Goal: Navigation & Orientation: Understand site structure

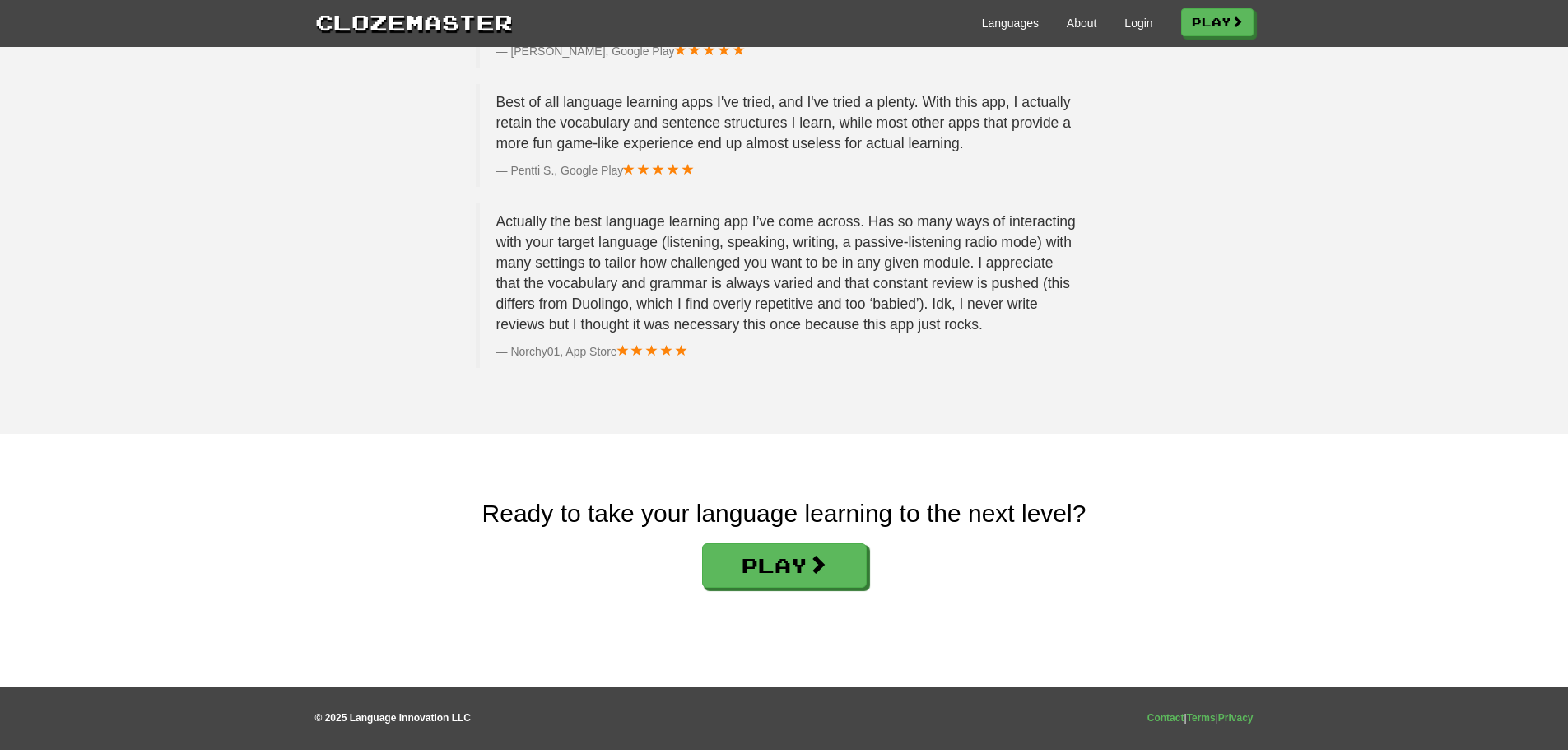
scroll to position [2567, 0]
click at [1067, 22] on link "About" at bounding box center [1081, 22] width 31 height 16
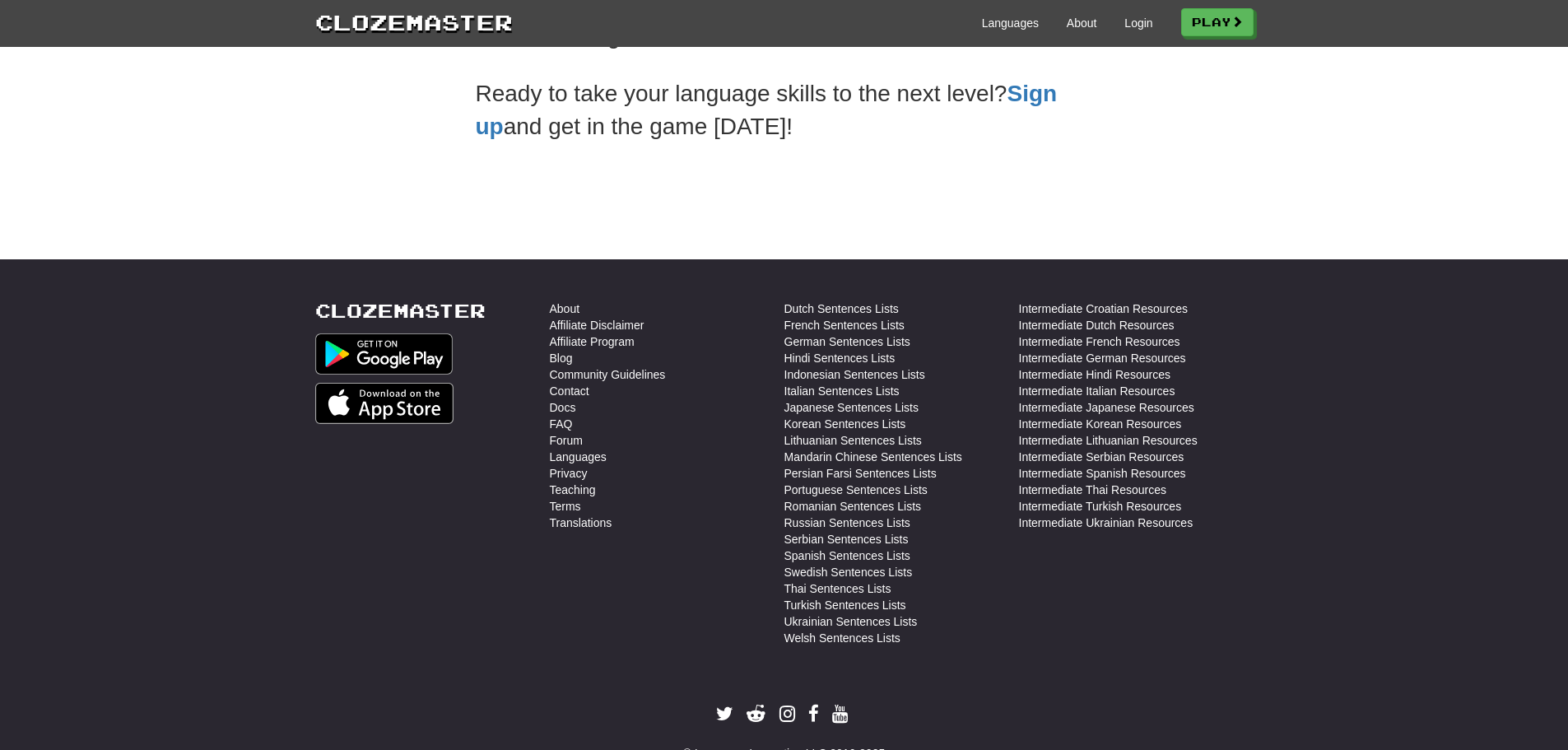
scroll to position [584, 0]
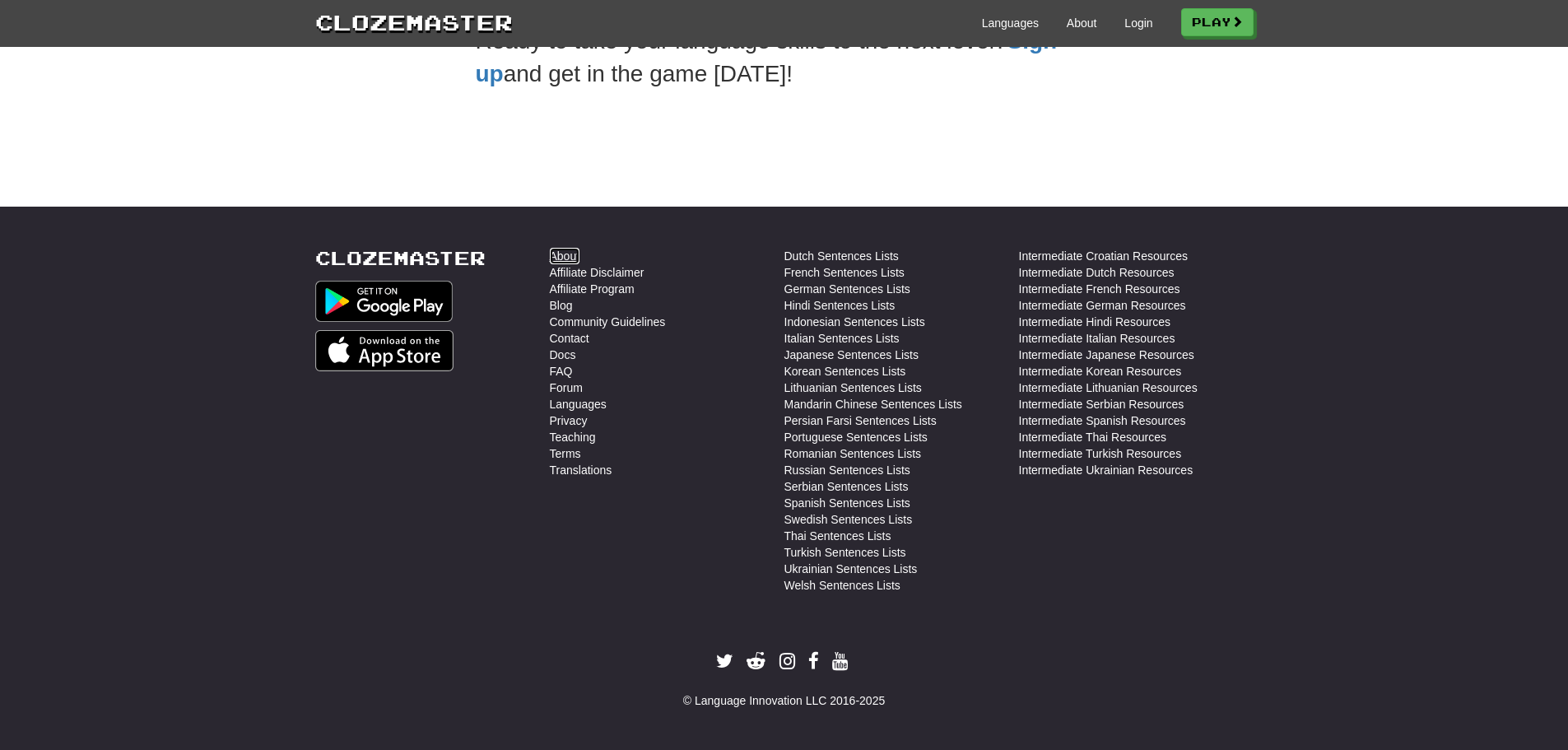
click at [573, 255] on link "About" at bounding box center [565, 256] width 31 height 16
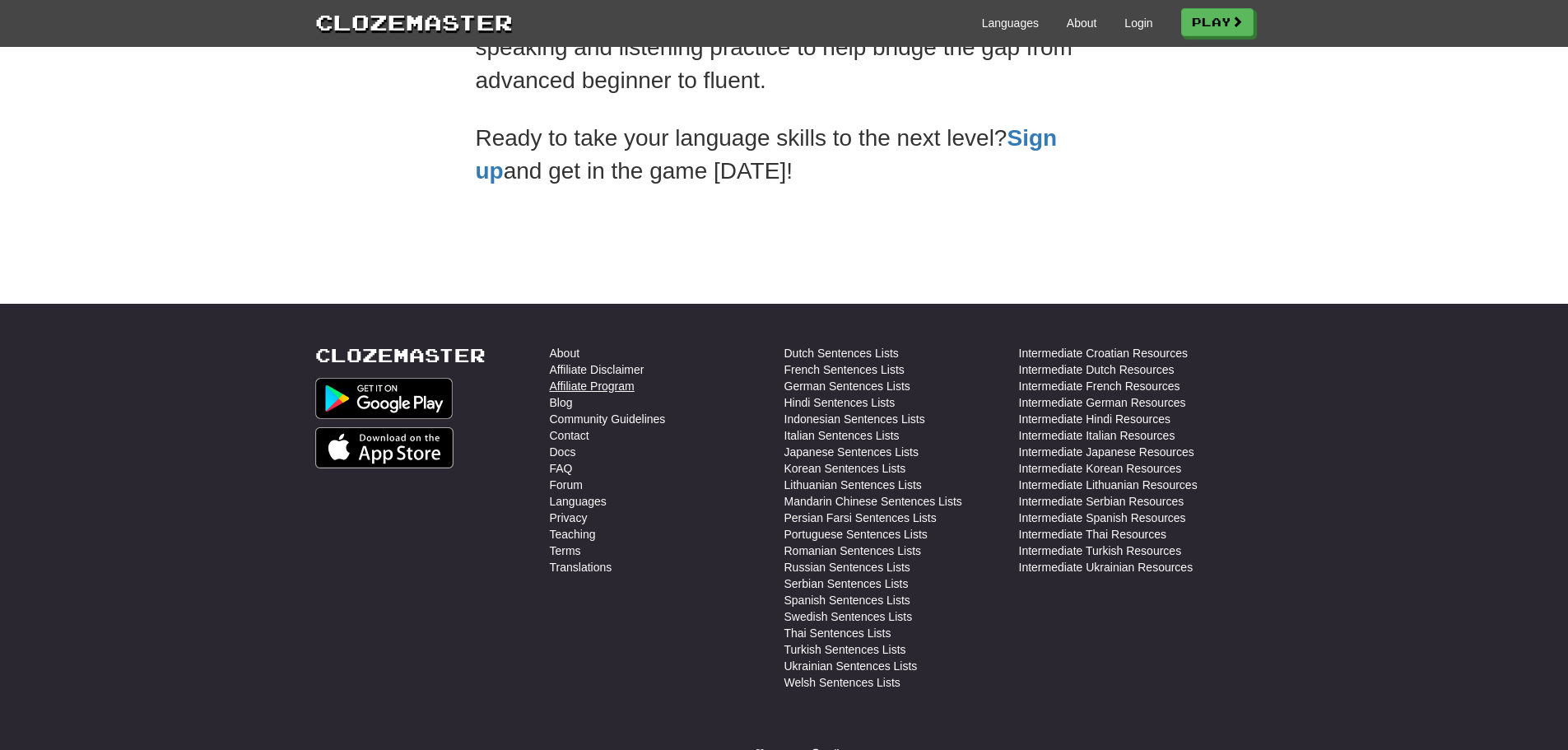
scroll to position [584, 0]
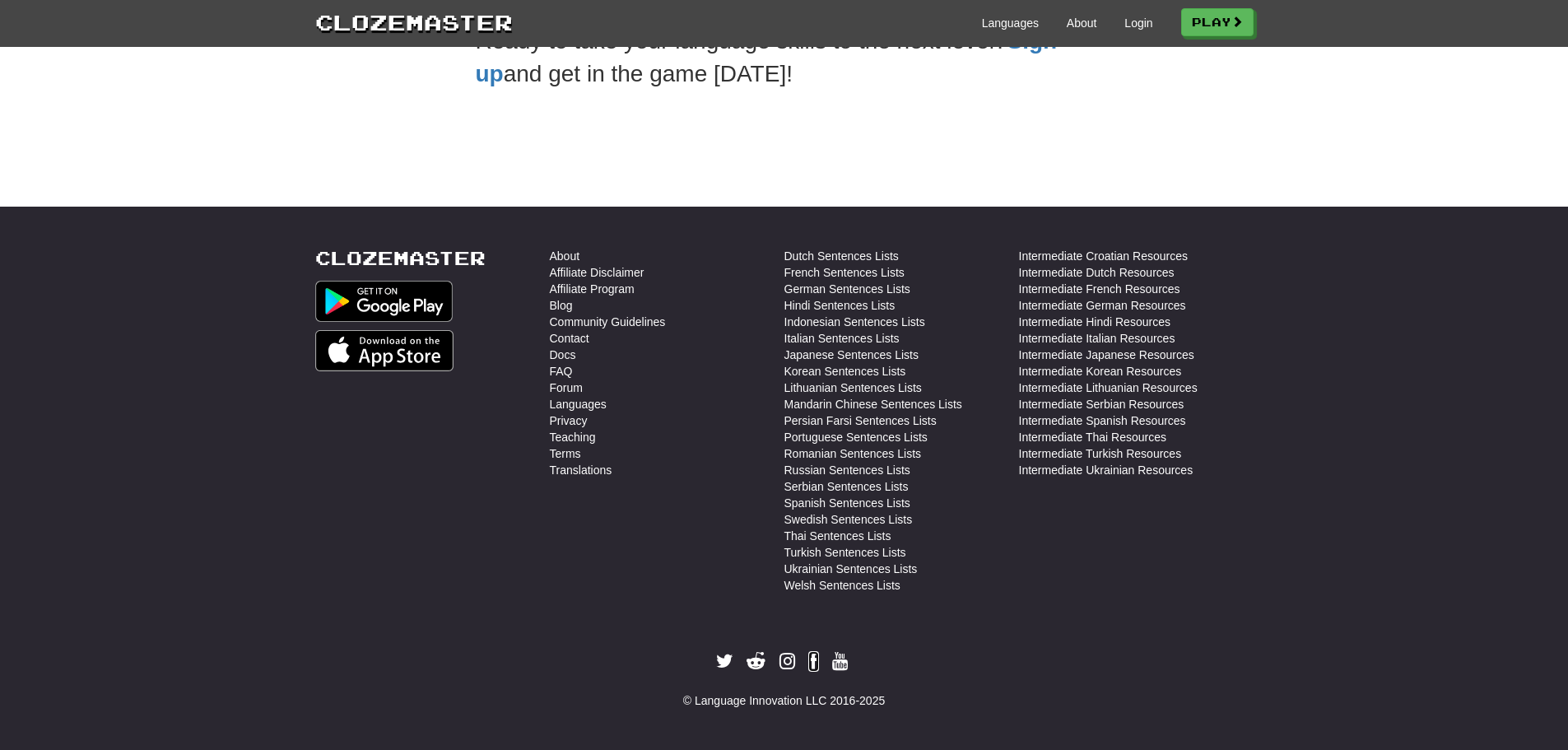
click at [812, 663] on icon at bounding box center [813, 661] width 11 height 19
click at [563, 338] on link "Contact" at bounding box center [569, 338] width 39 height 16
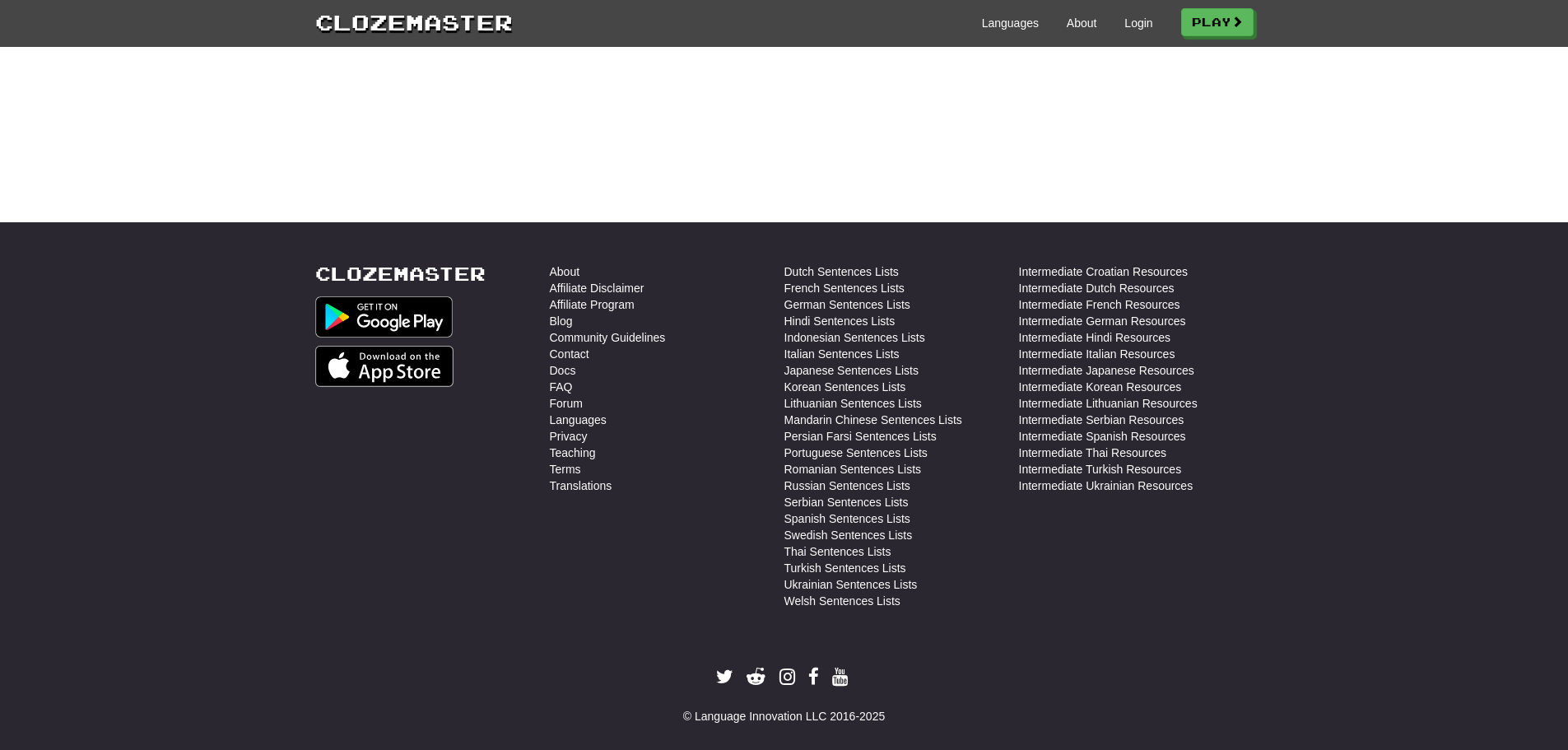
scroll to position [576, 0]
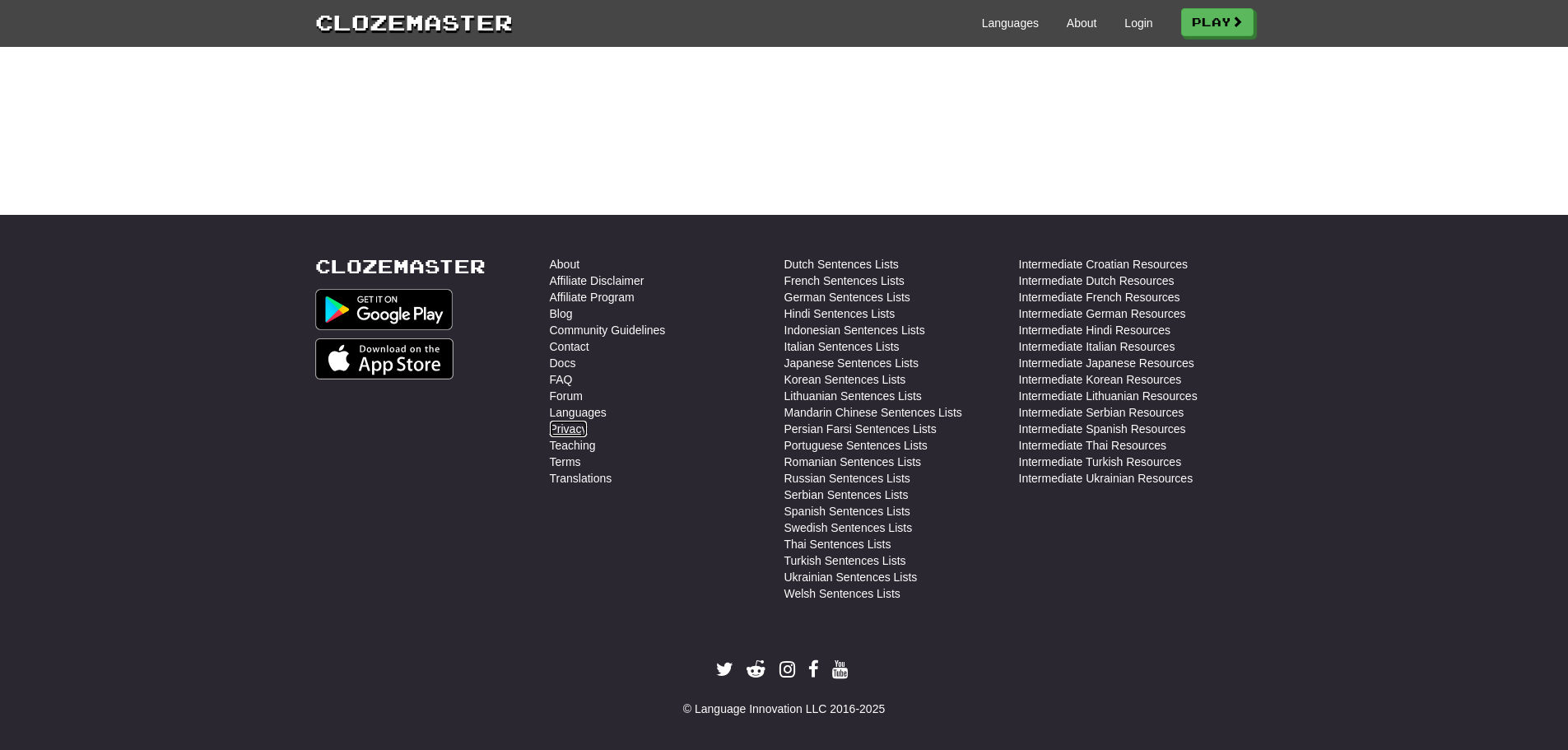
click at [562, 430] on link "Privacy" at bounding box center [569, 428] width 38 height 16
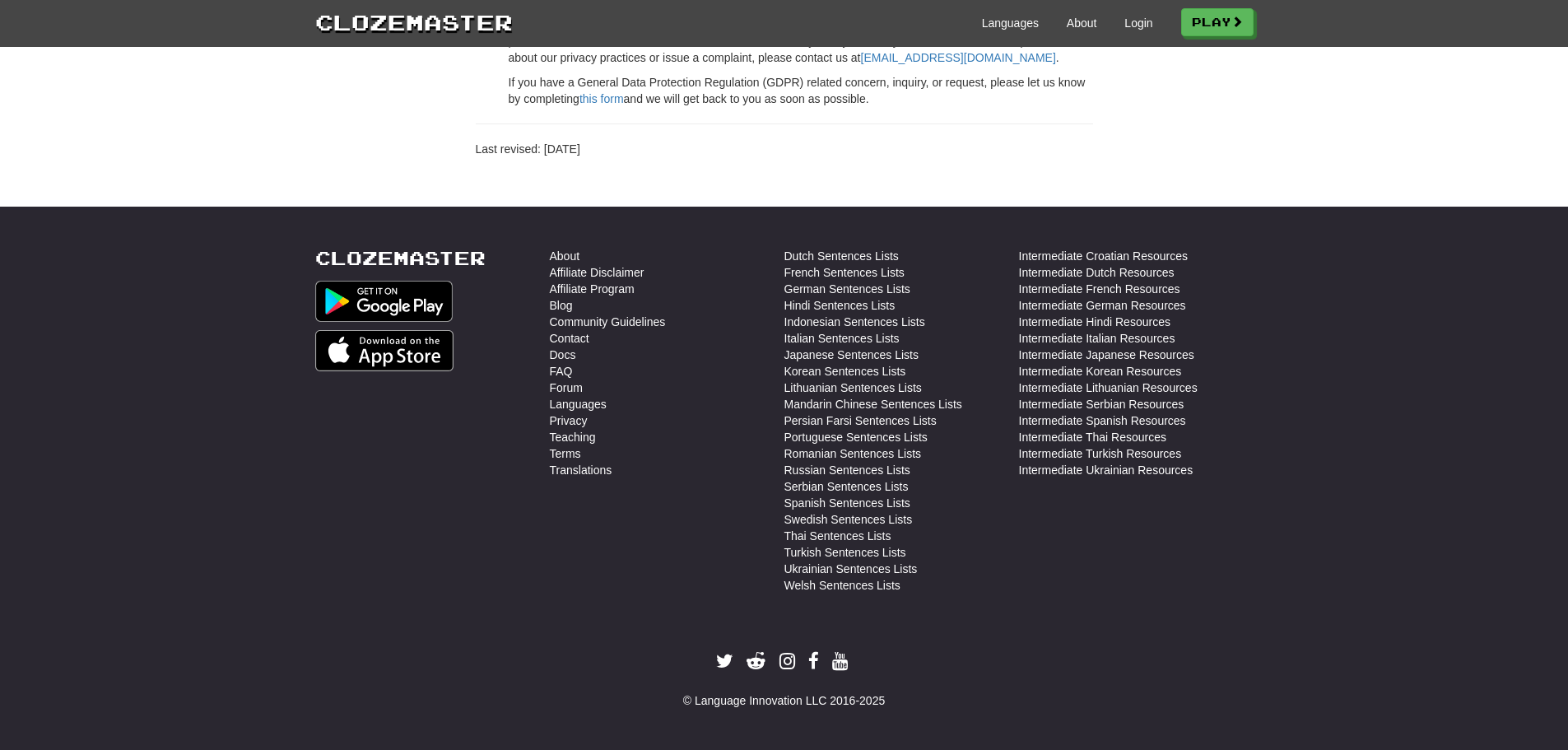
scroll to position [2161, 0]
drag, startPoint x: 828, startPoint y: 702, endPoint x: 693, endPoint y: 701, distance: 135.0
click at [693, 701] on div "© Language Innovation LLC 2016-2025" at bounding box center [784, 700] width 938 height 16
click at [566, 254] on link "About" at bounding box center [565, 256] width 31 height 16
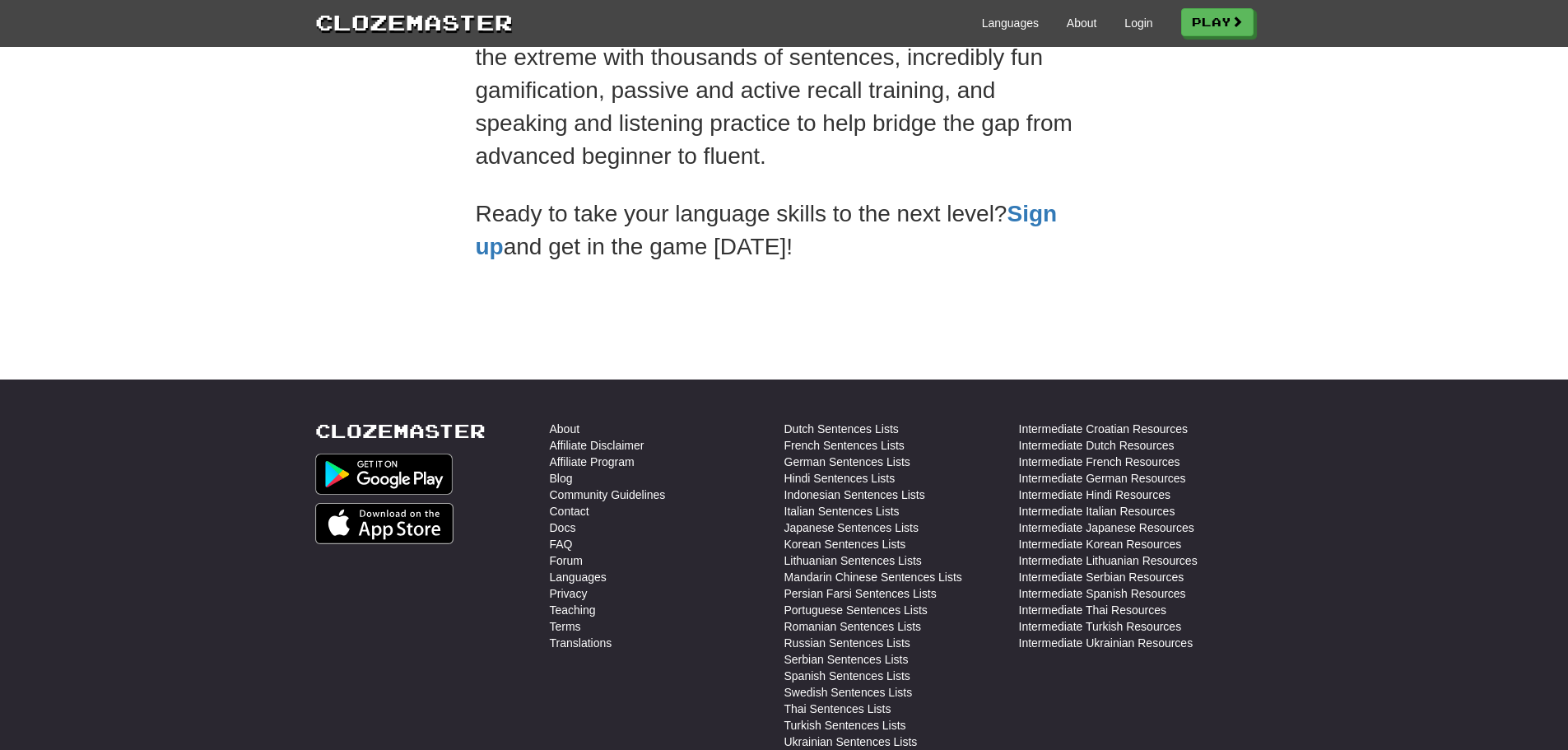
scroll to position [493, 0]
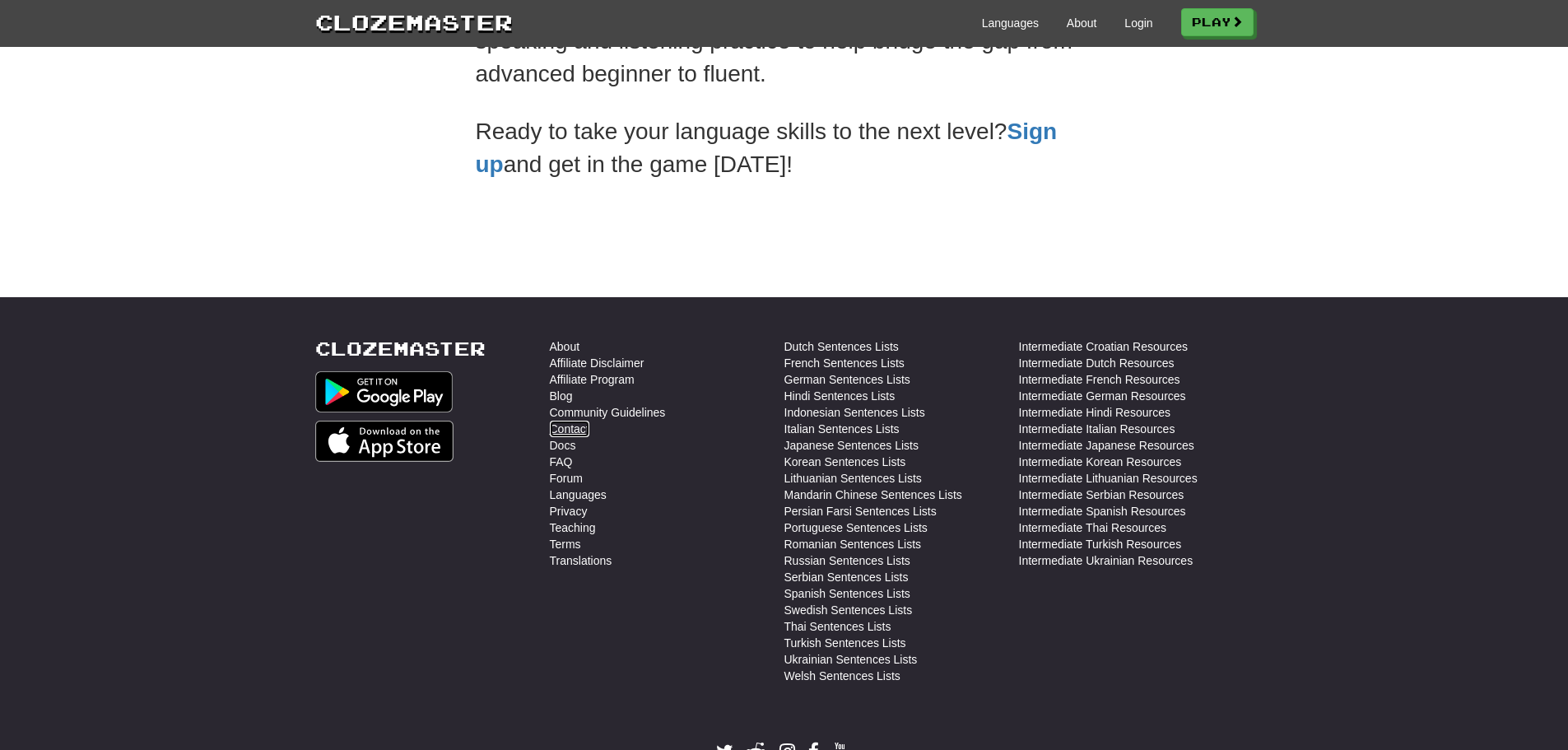
click at [573, 430] on link "Contact" at bounding box center [569, 428] width 39 height 16
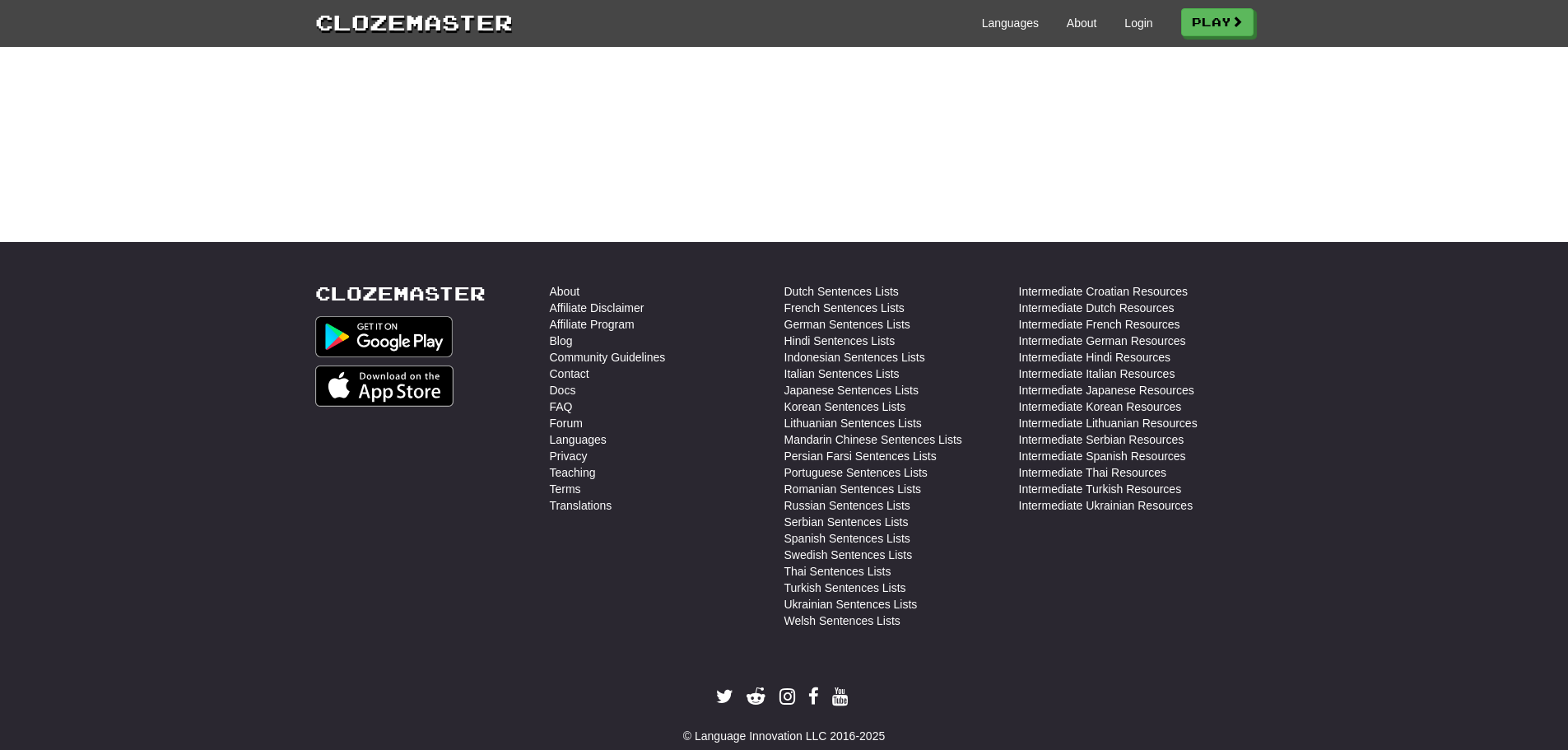
scroll to position [576, 0]
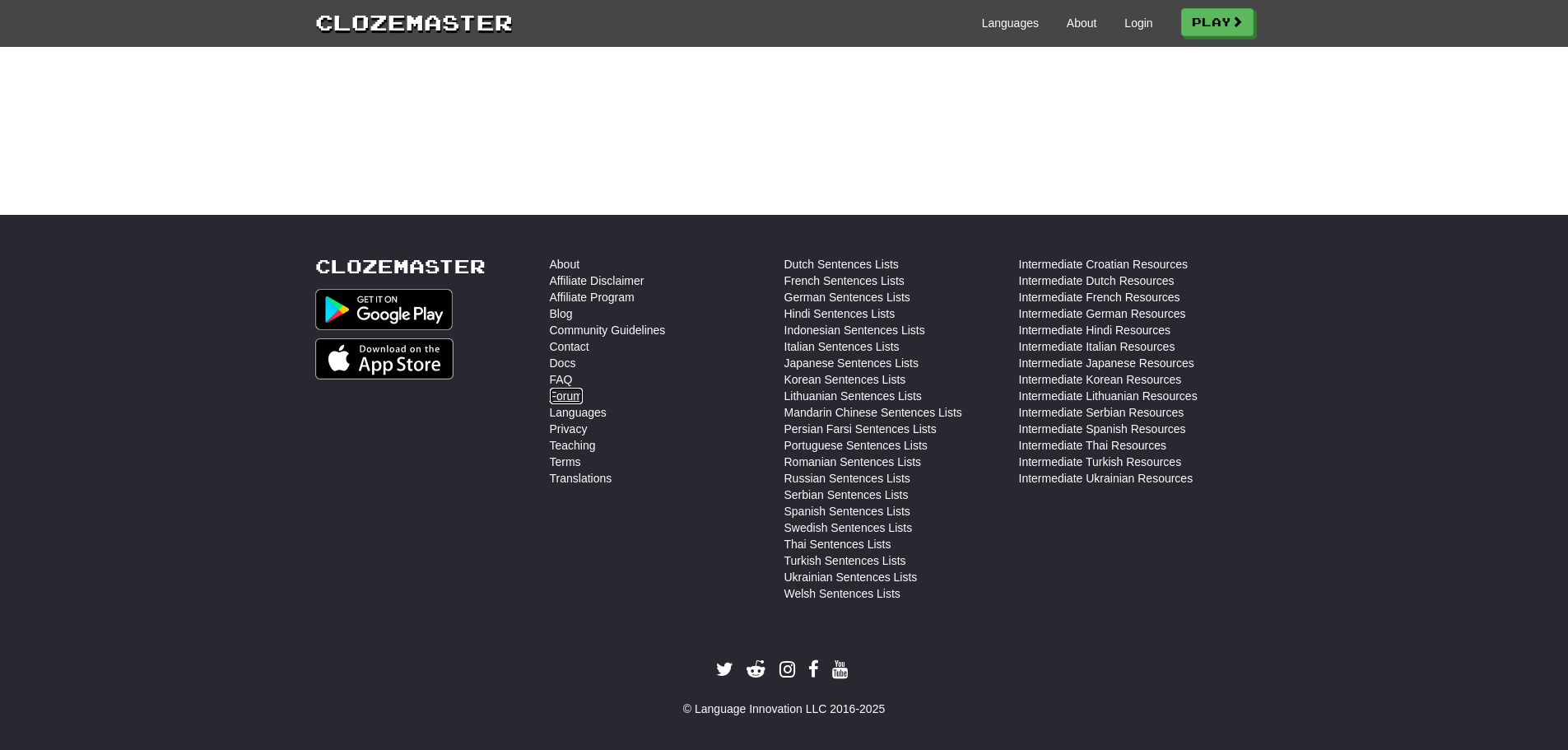
click at [570, 393] on link "Forum" at bounding box center [566, 396] width 33 height 16
